Goal: Task Accomplishment & Management: Manage account settings

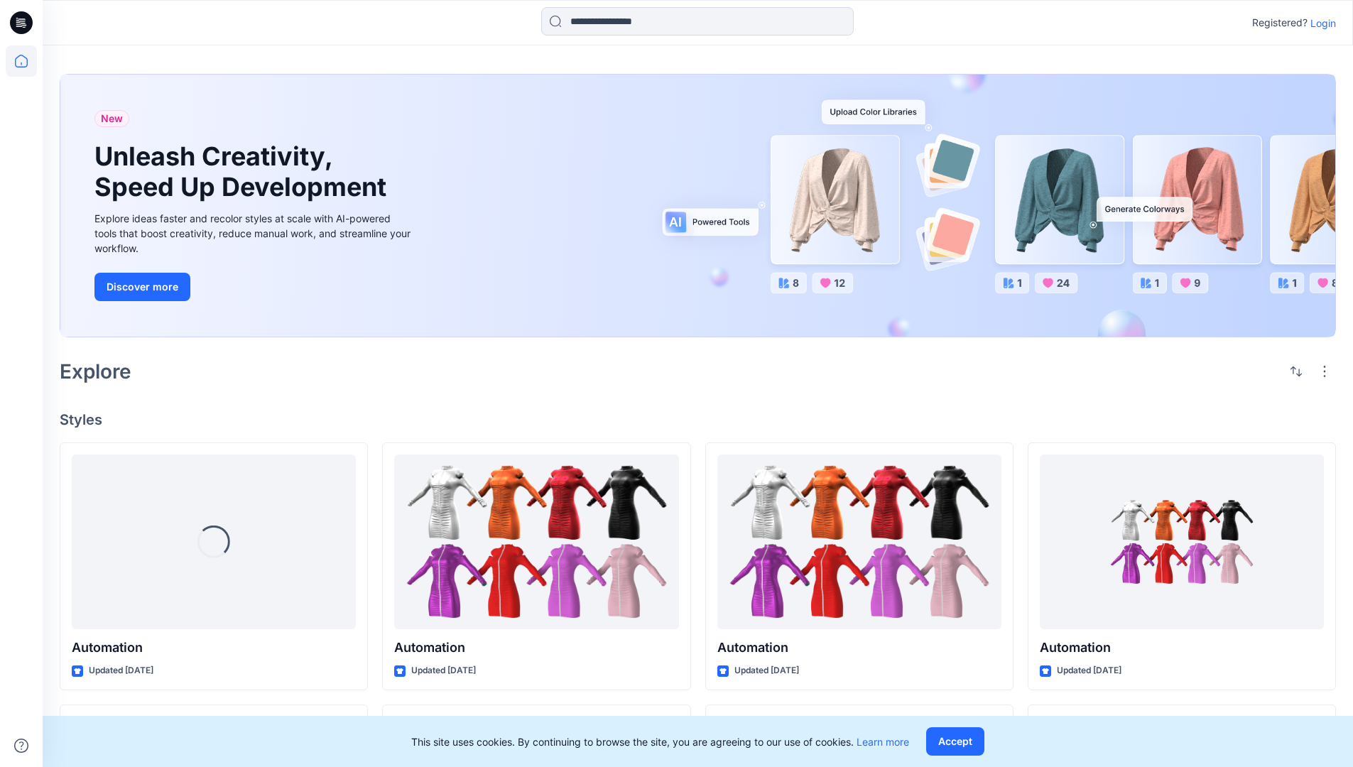
click at [1320, 23] on p "Login" at bounding box center [1324, 23] width 26 height 15
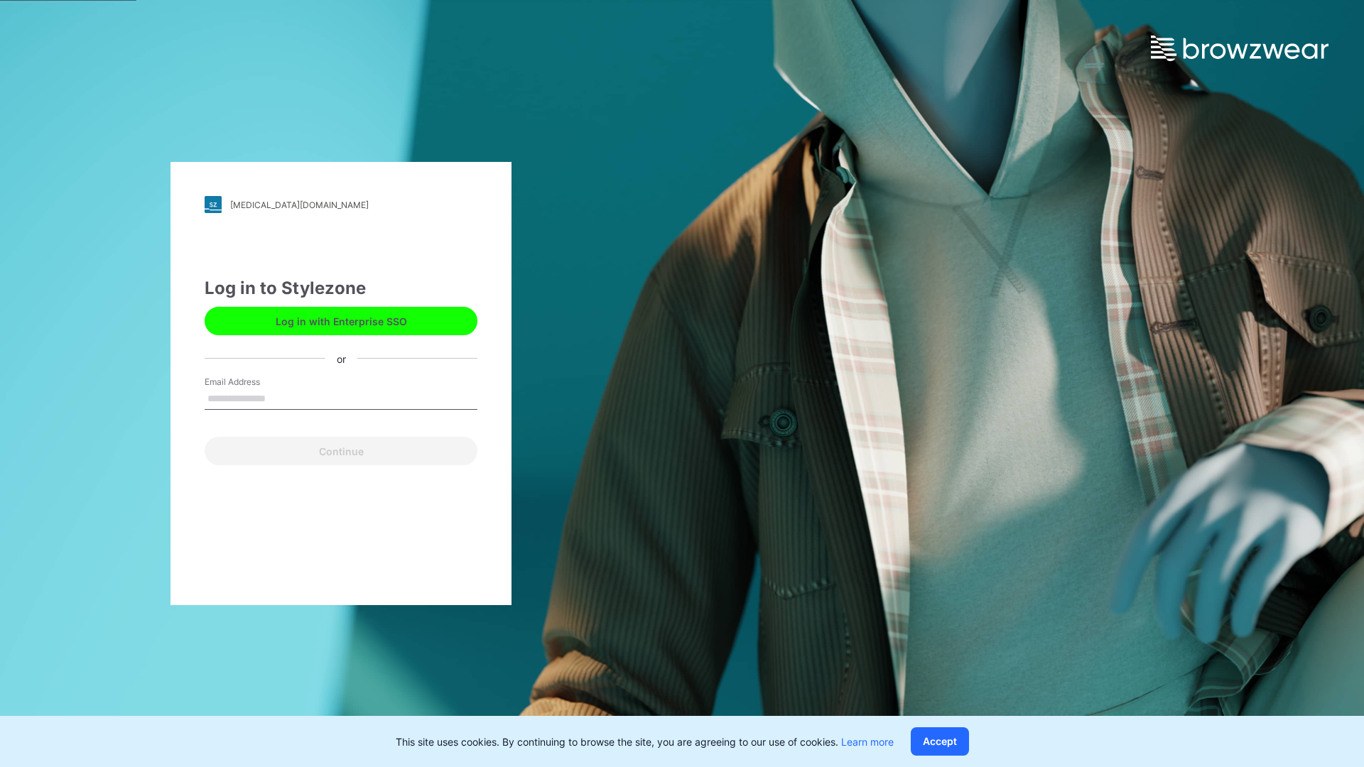
click at [281, 398] on input "Email Address" at bounding box center [341, 399] width 273 height 21
type input "**********"
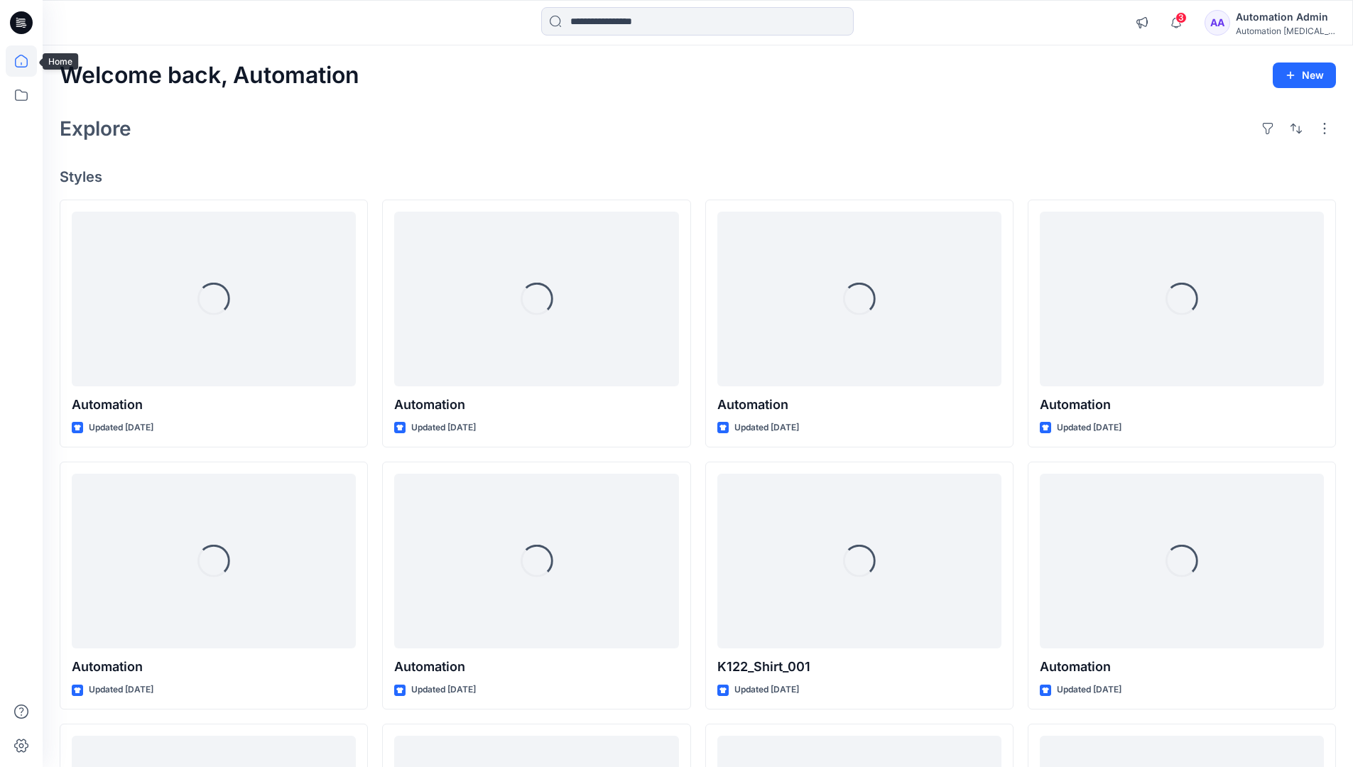
click at [27, 61] on icon at bounding box center [21, 61] width 13 height 13
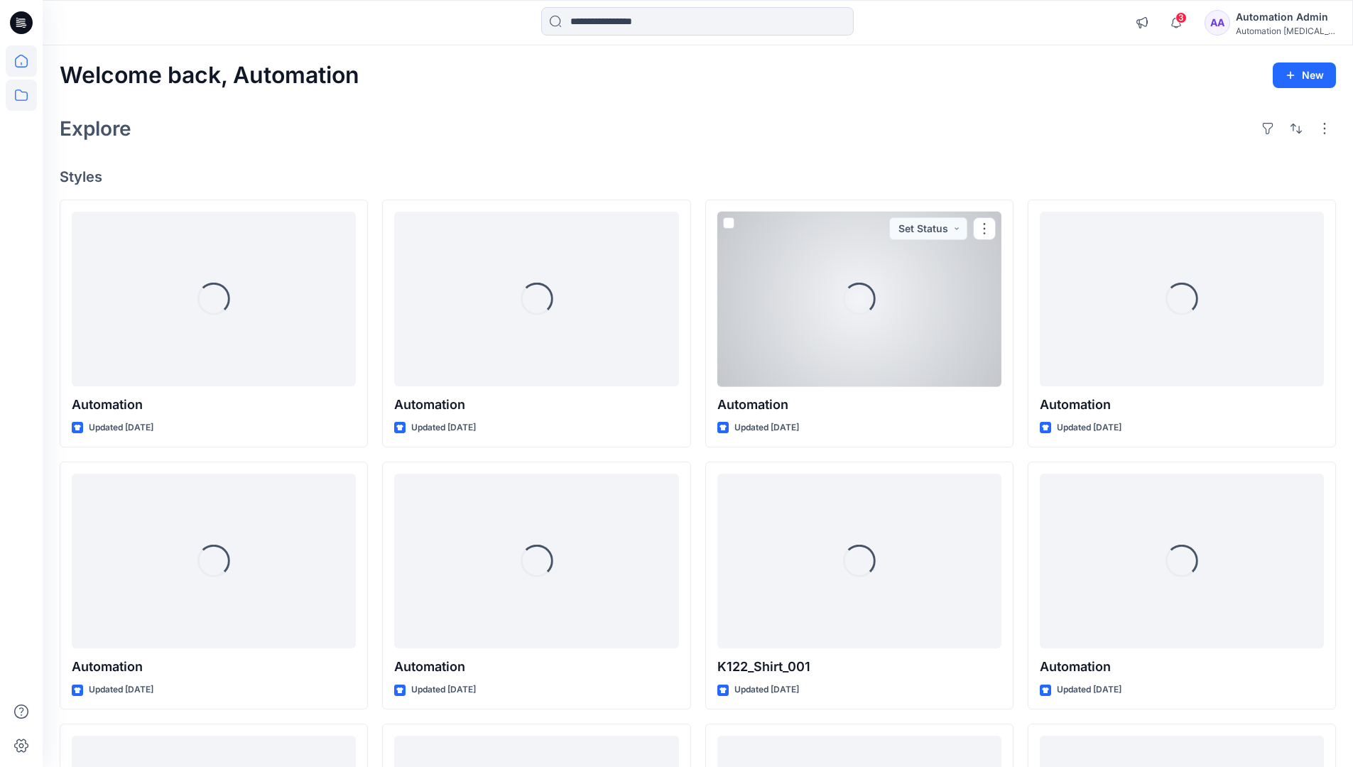
click at [26, 93] on icon at bounding box center [21, 95] width 31 height 31
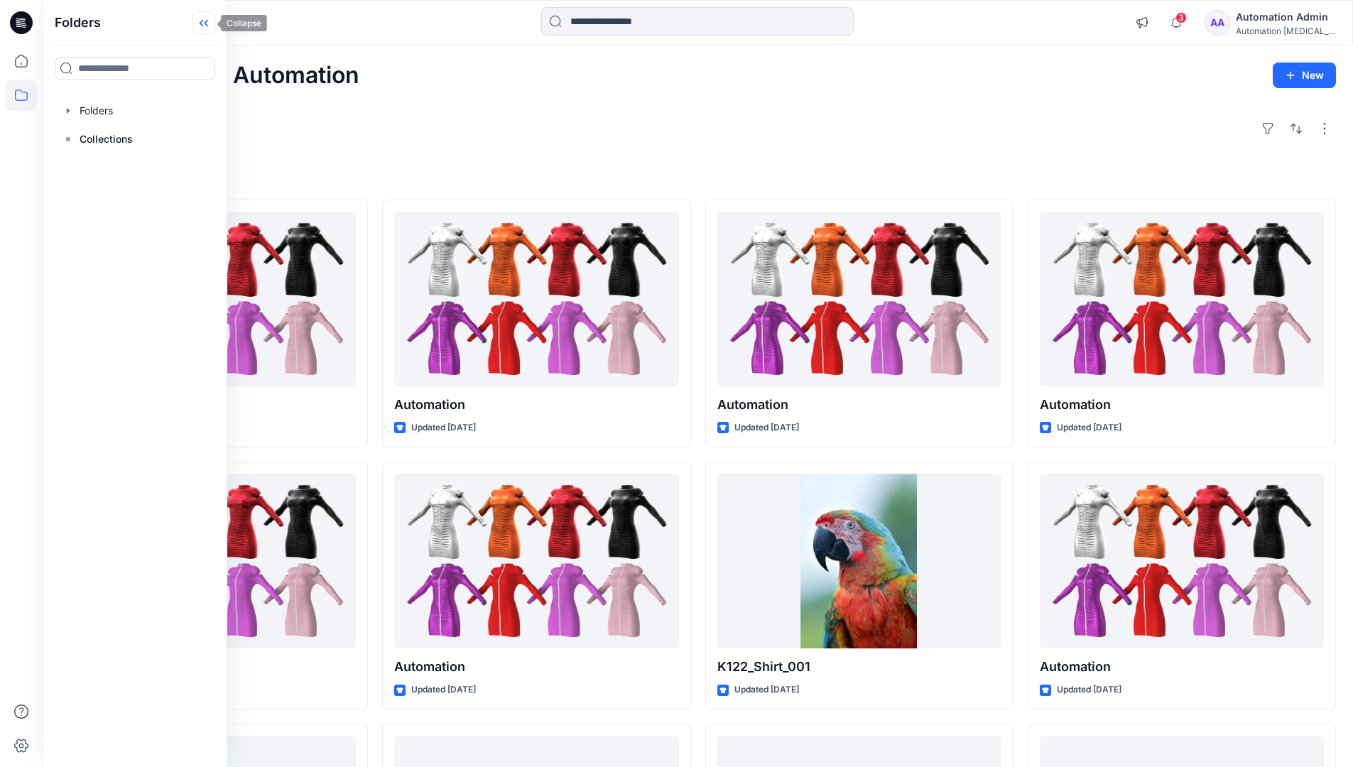
click at [206, 26] on icon at bounding box center [204, 22] width 23 height 23
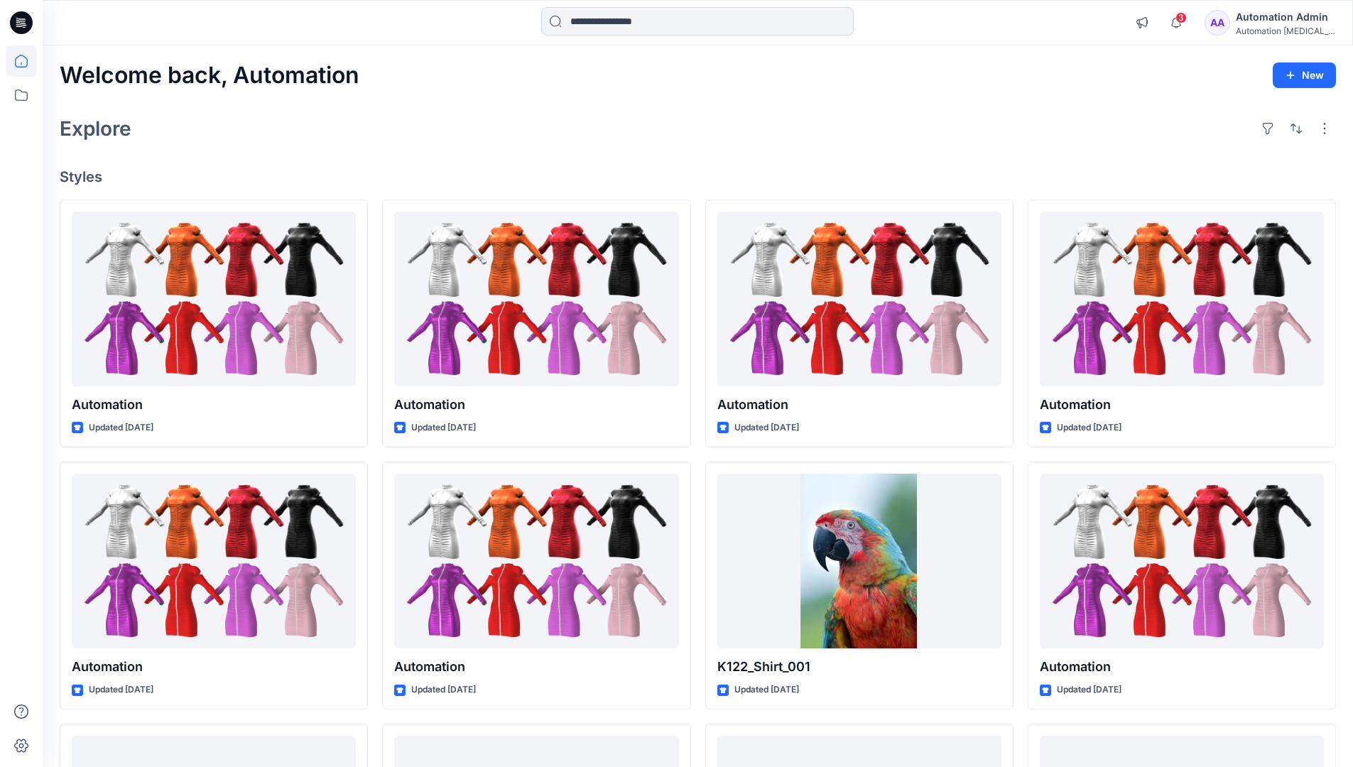
click at [1282, 23] on div "Automation Admin" at bounding box center [1285, 17] width 99 height 17
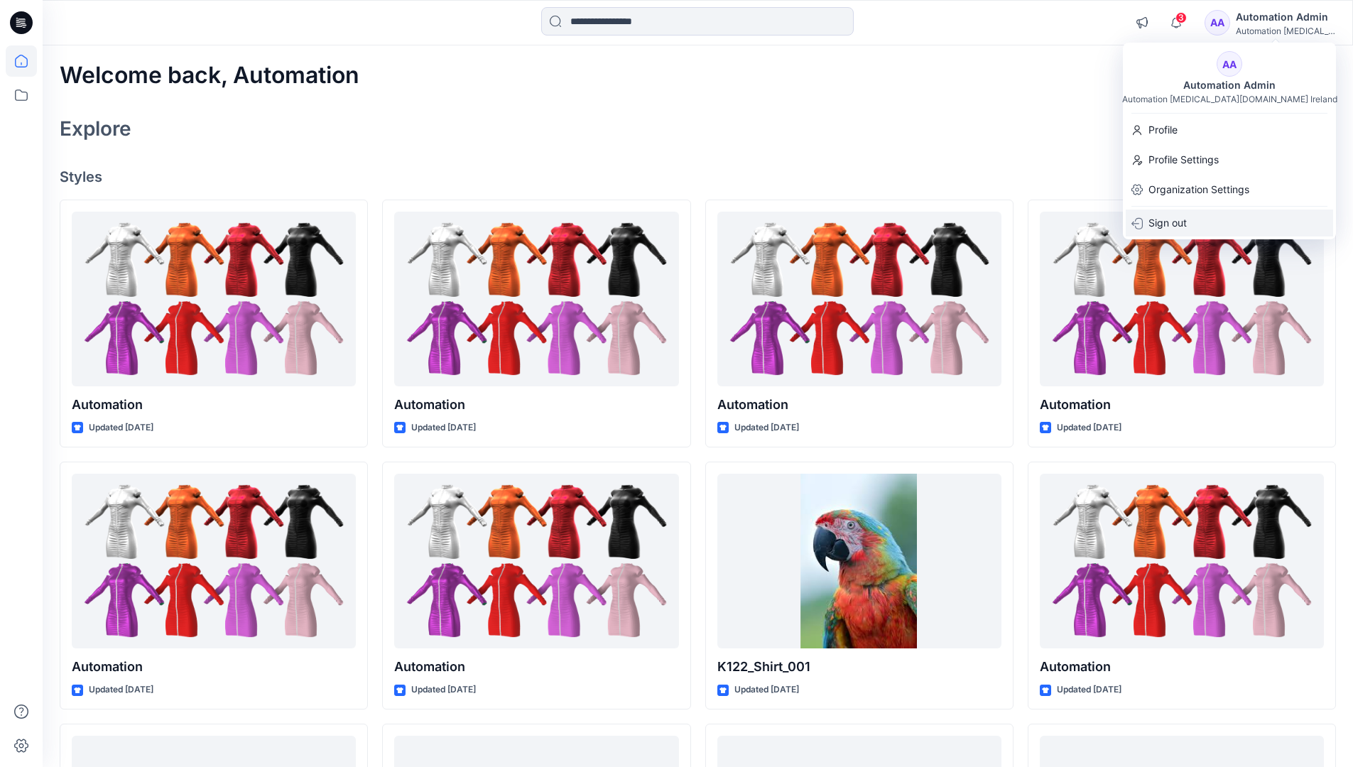
click at [1159, 224] on p "Sign out" at bounding box center [1168, 223] width 38 height 27
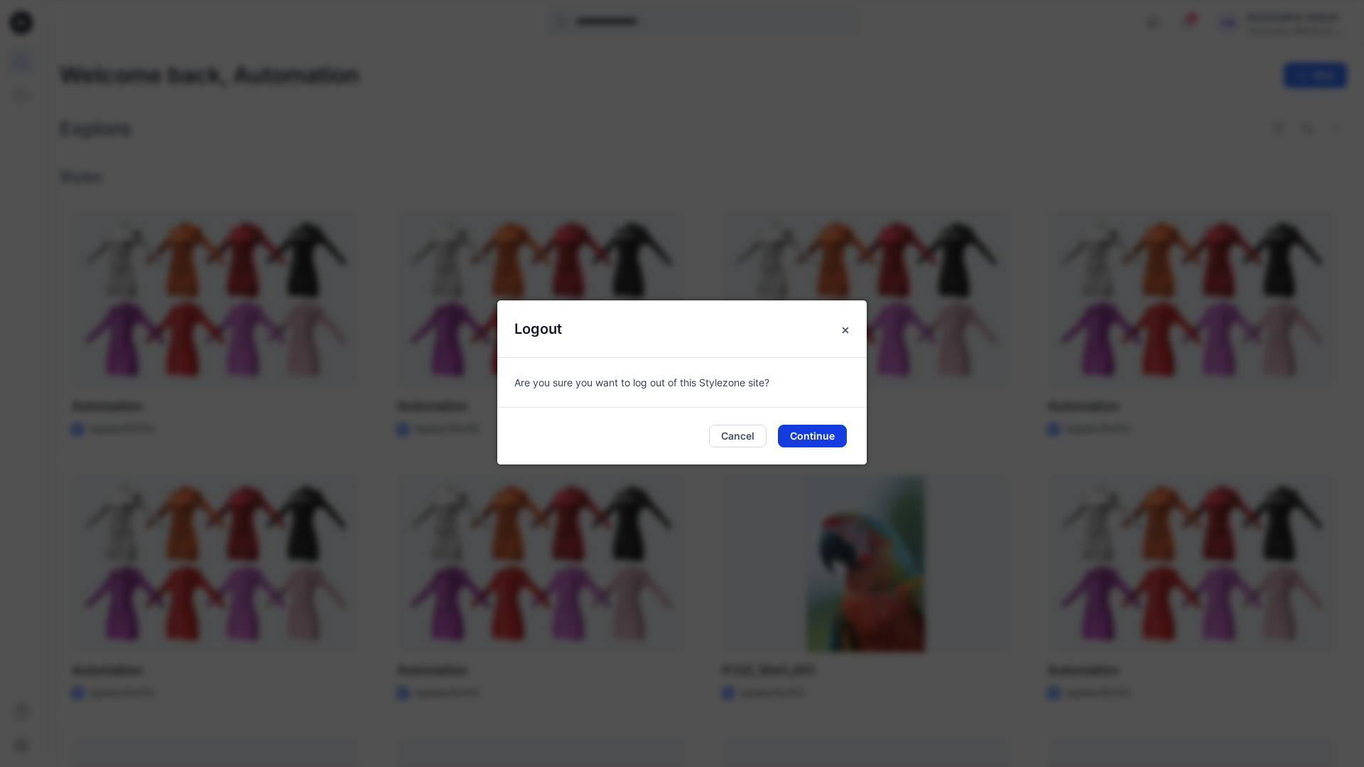
click at [788, 438] on button "Continue" at bounding box center [812, 436] width 69 height 23
